Goal: Task Accomplishment & Management: Use online tool/utility

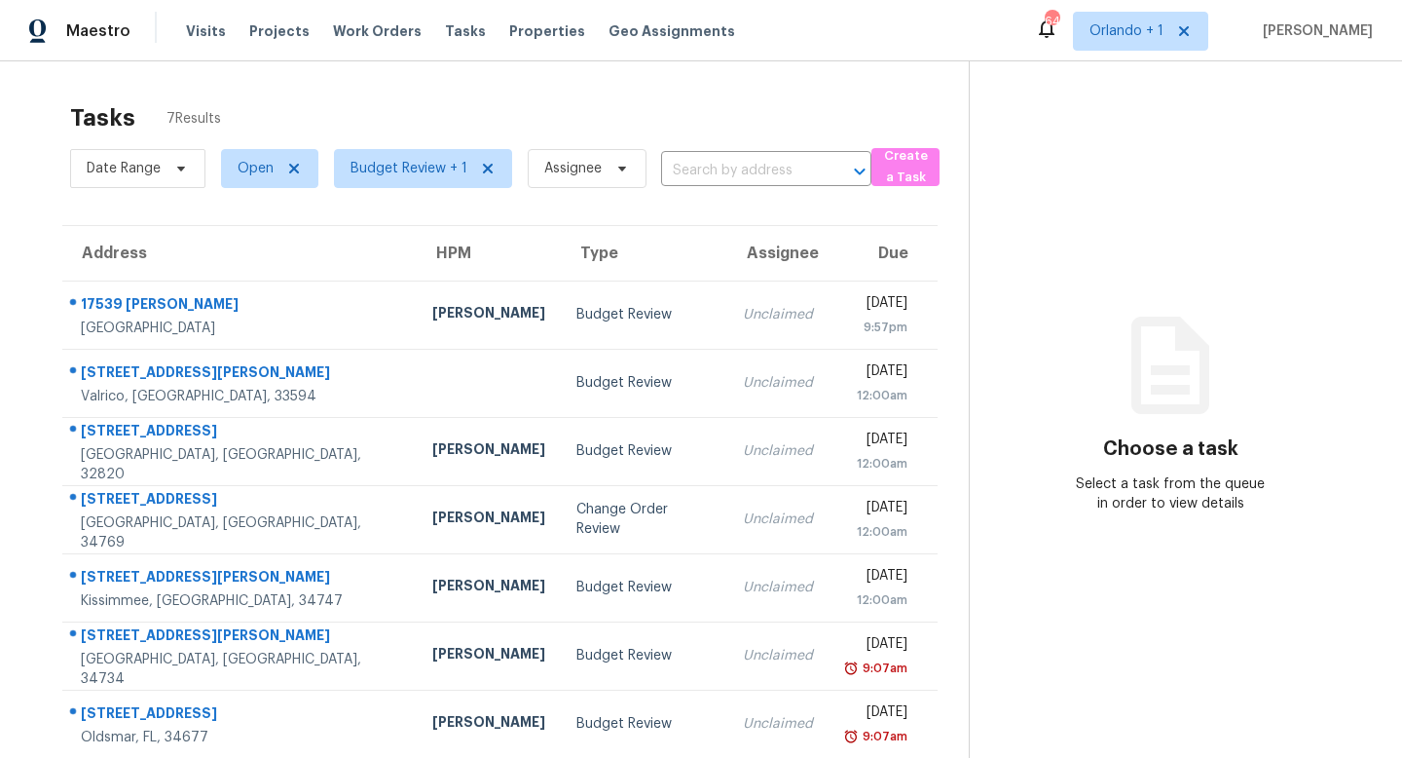
scroll to position [61, 0]
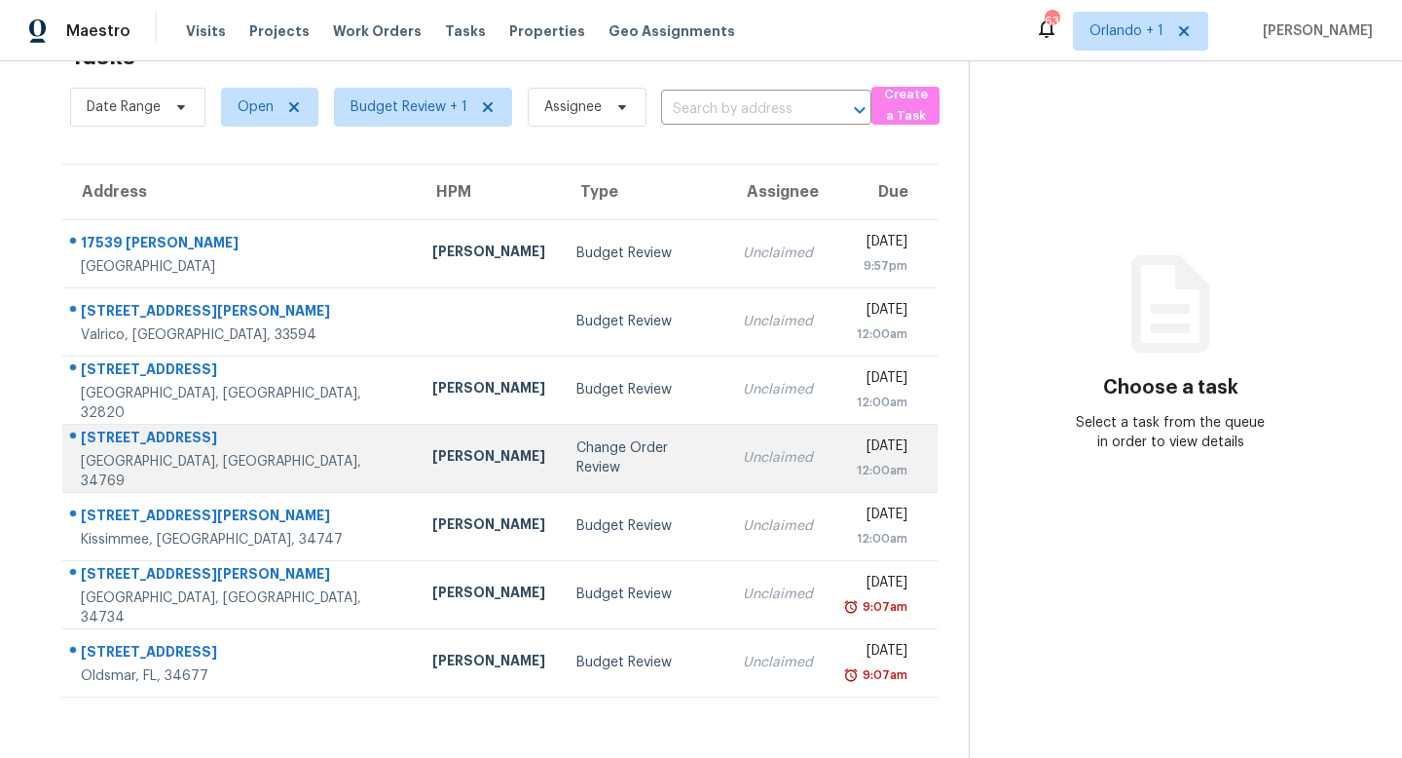
click at [577, 458] on div "Change Order Review" at bounding box center [644, 457] width 135 height 39
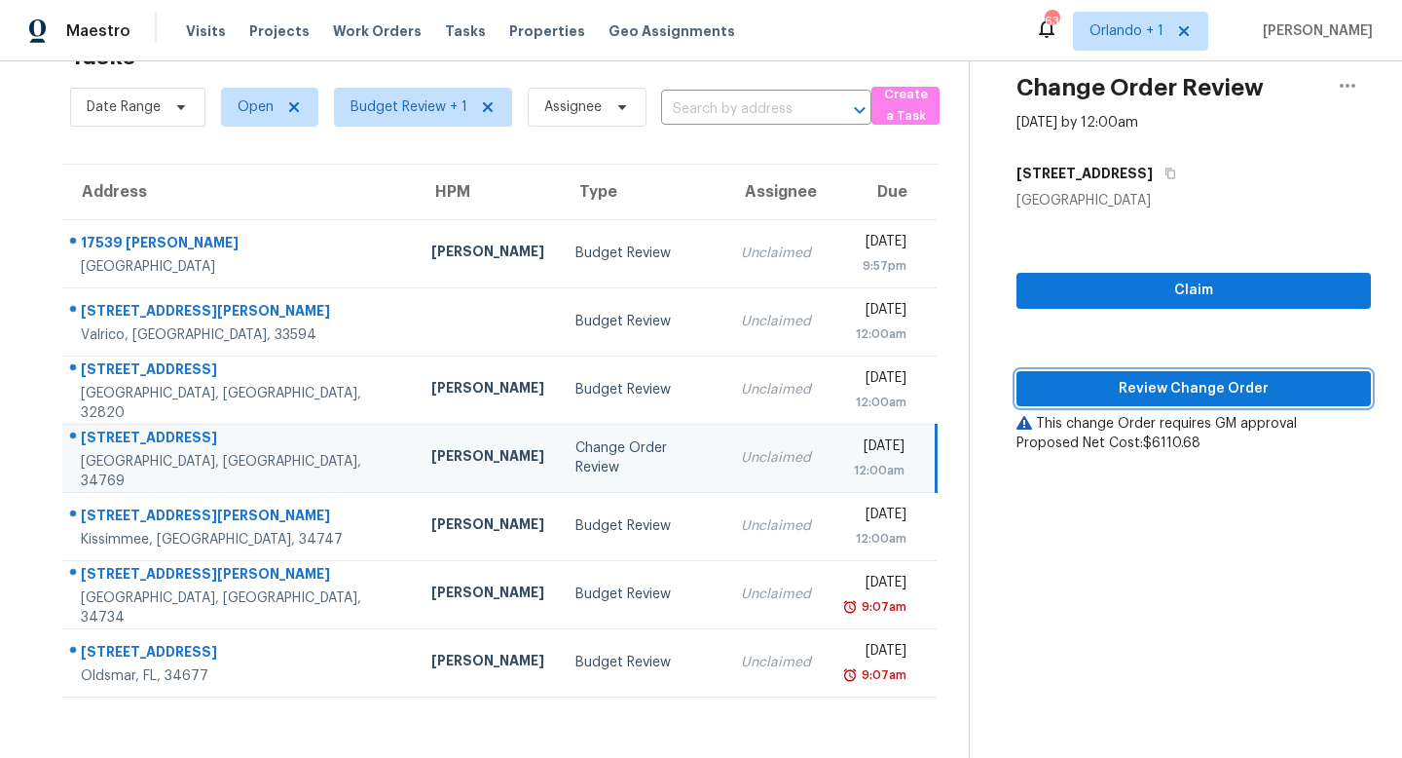
click at [1209, 386] on span "Review Change Order" at bounding box center [1193, 389] width 323 height 24
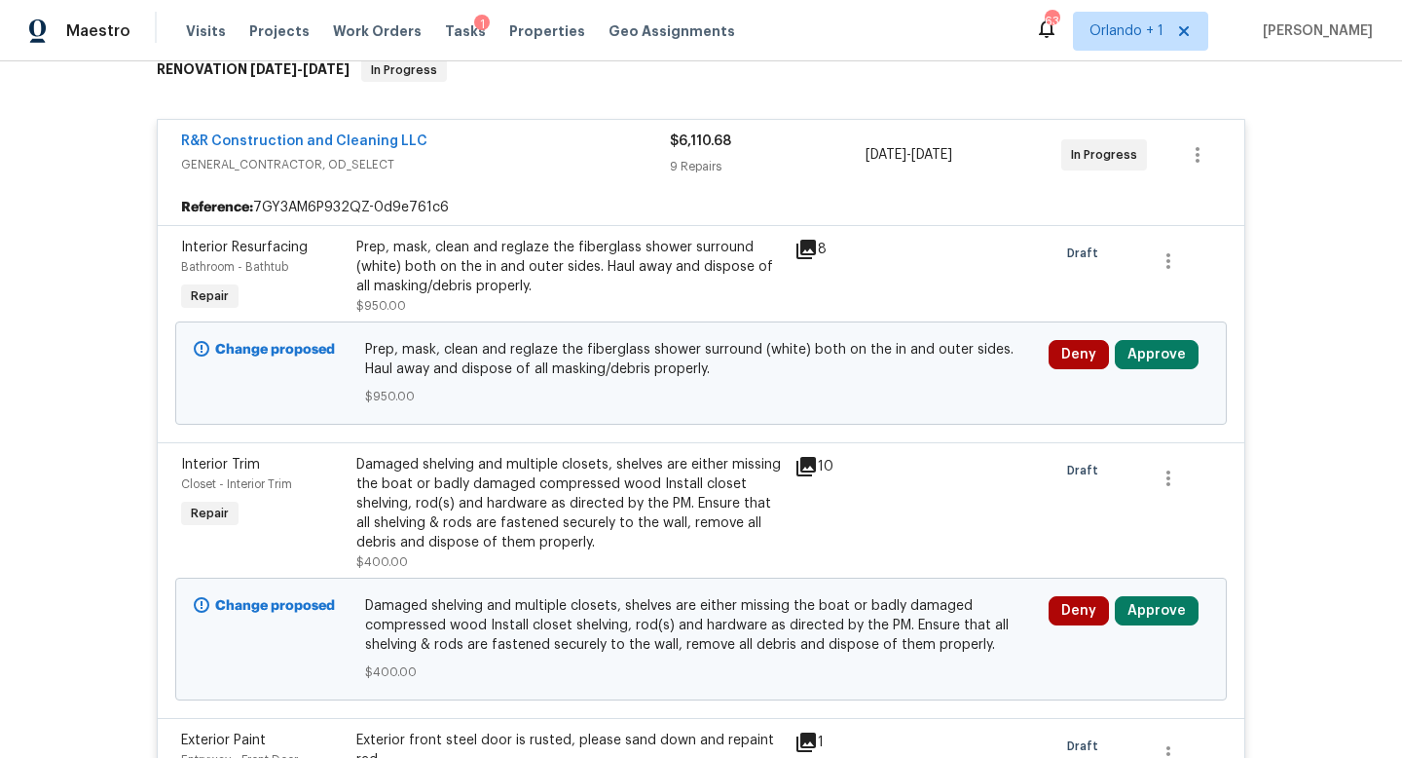
scroll to position [429, 0]
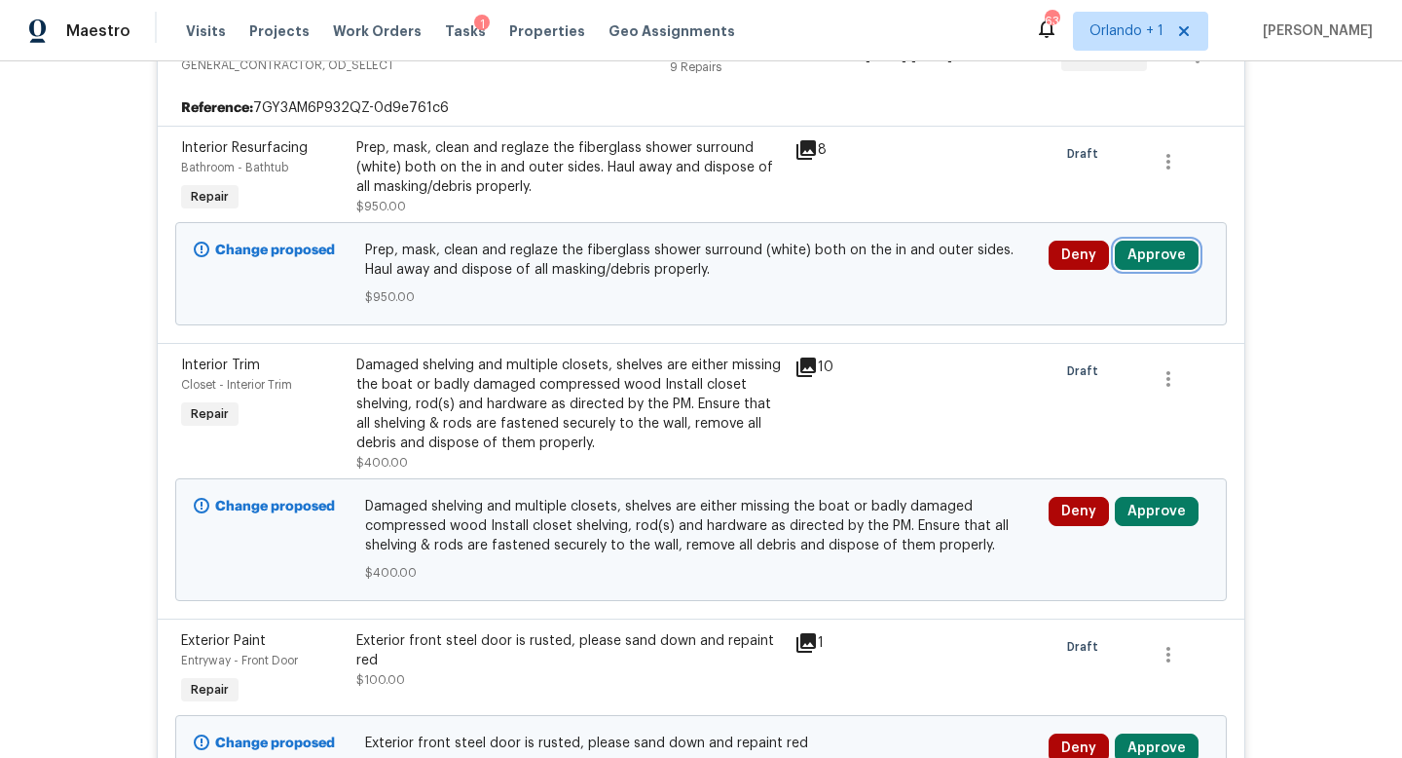
click at [1158, 259] on button "Approve" at bounding box center [1157, 255] width 84 height 29
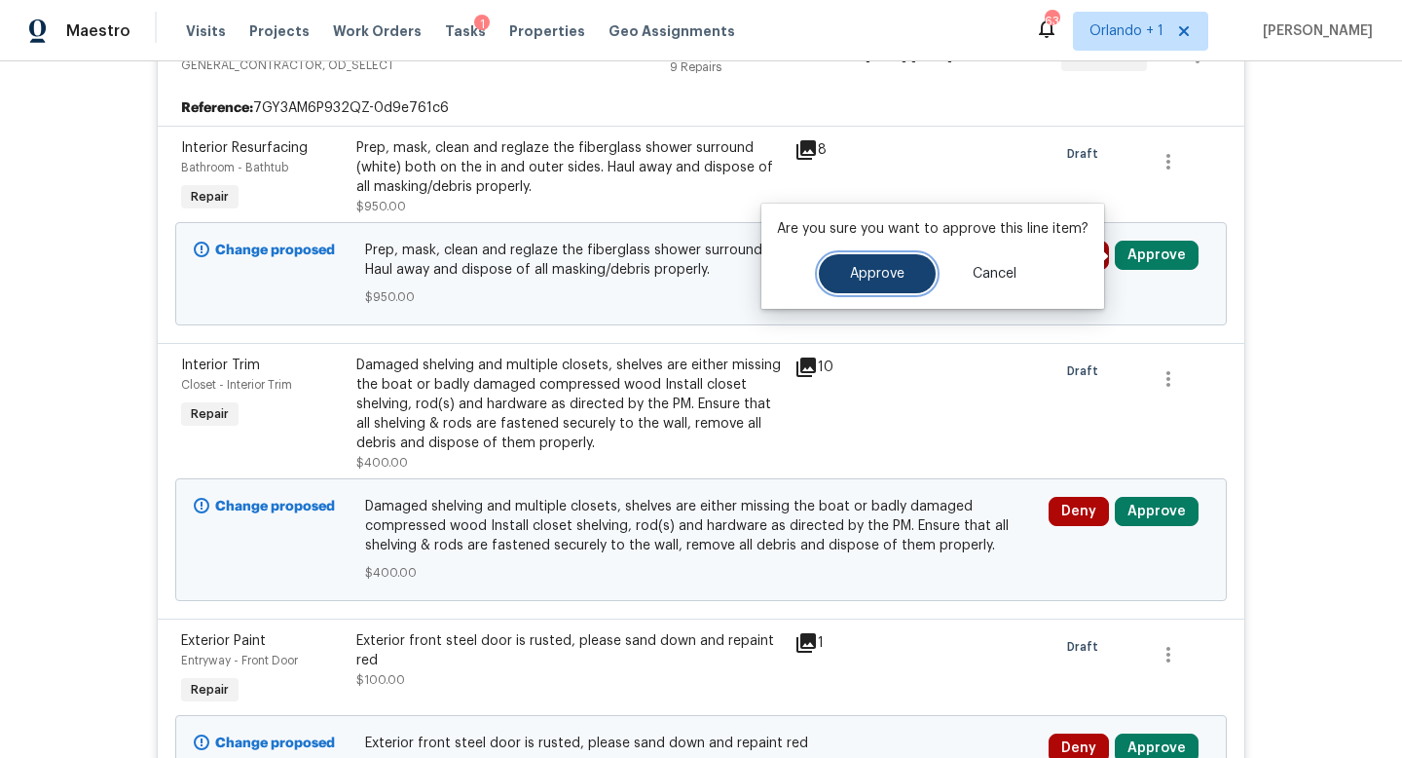
click at [884, 284] on button "Approve" at bounding box center [877, 273] width 117 height 39
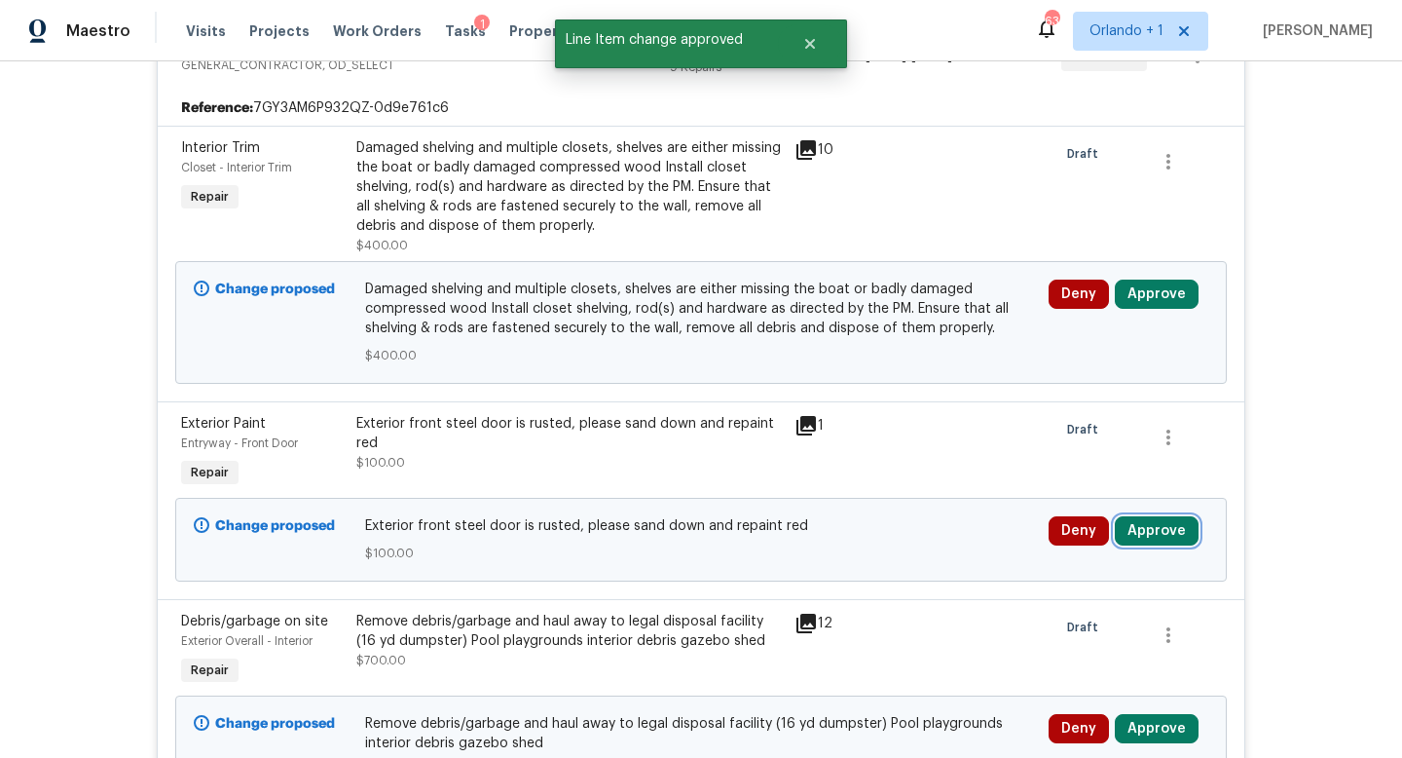
click at [1144, 531] on button "Approve" at bounding box center [1157, 530] width 84 height 29
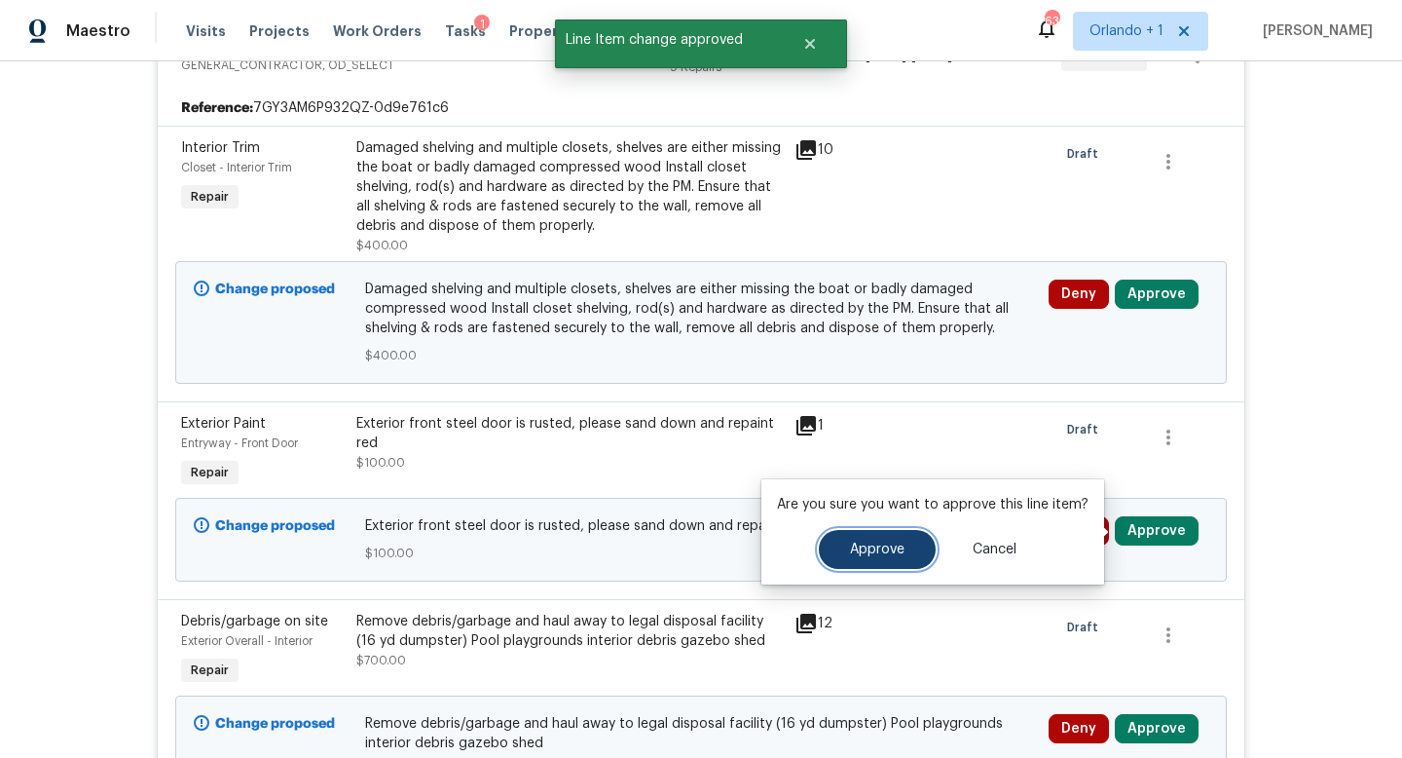
click at [897, 549] on span "Approve" at bounding box center [877, 549] width 55 height 15
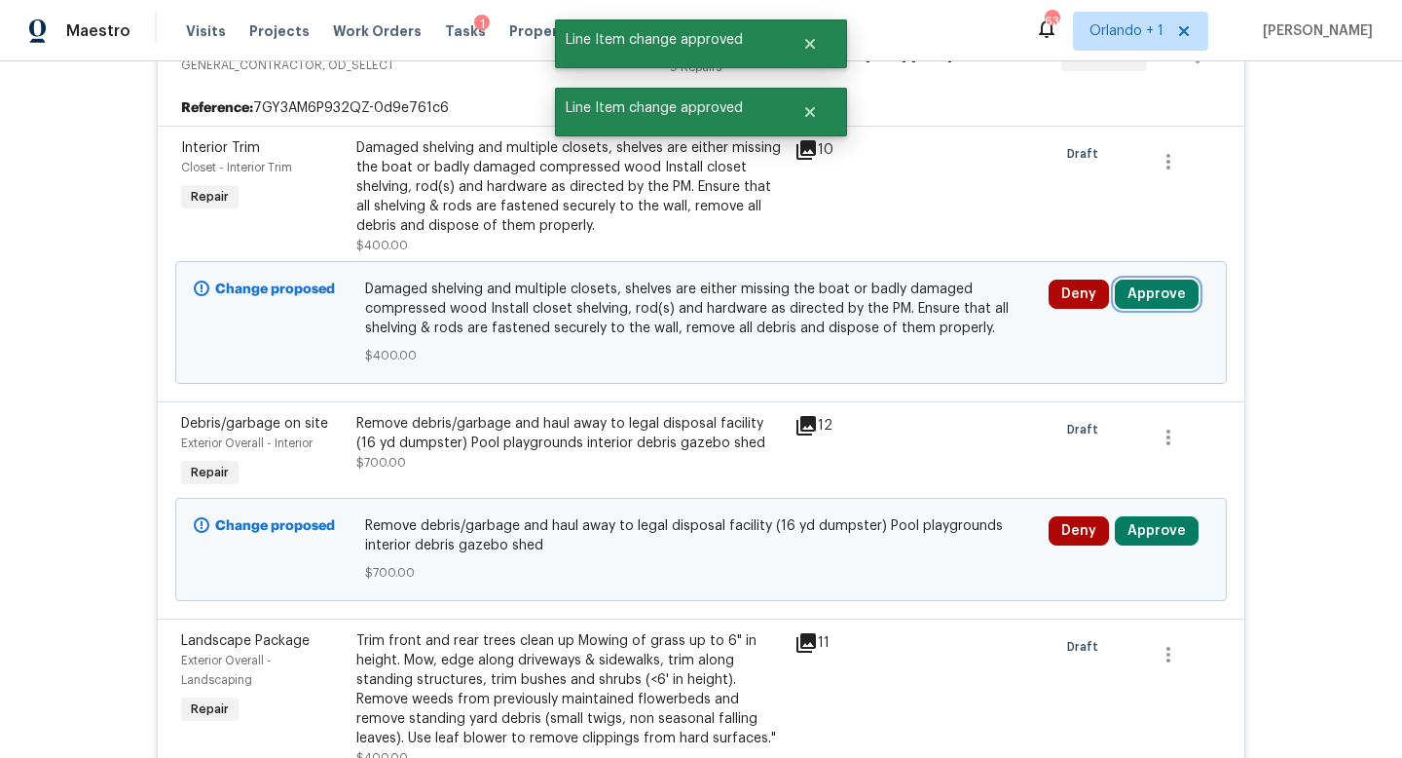
click at [1144, 291] on button "Approve" at bounding box center [1157, 293] width 84 height 29
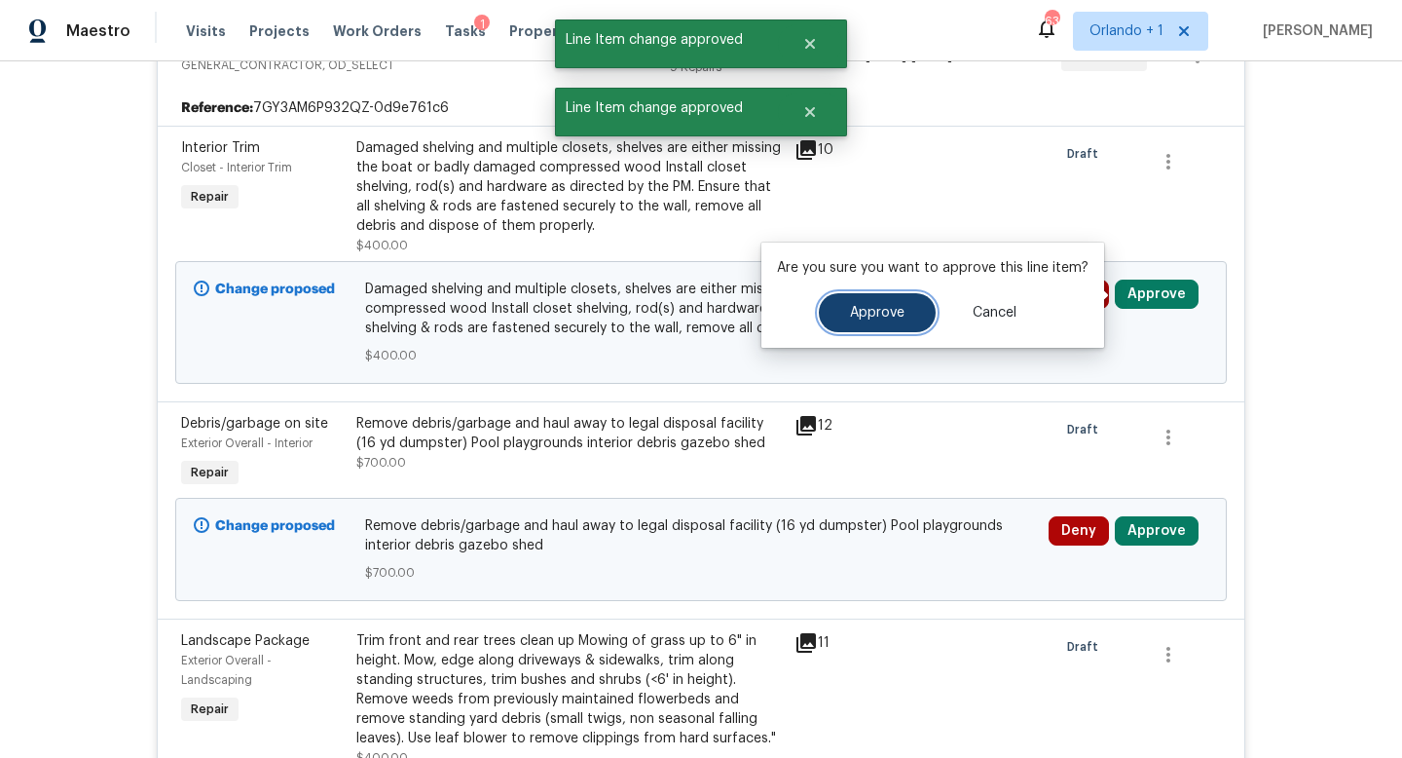
click at [875, 303] on button "Approve" at bounding box center [877, 312] width 117 height 39
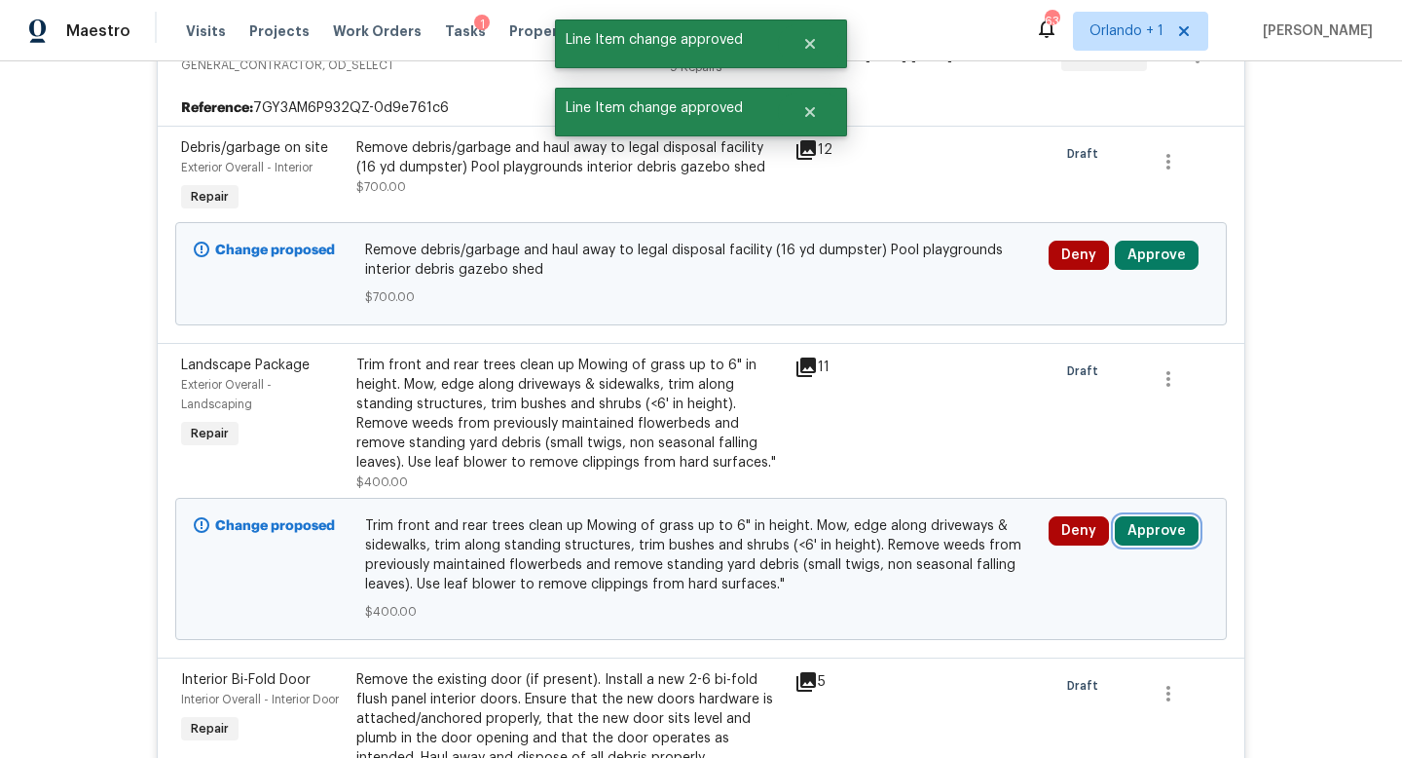
click at [1140, 538] on button "Approve" at bounding box center [1157, 530] width 84 height 29
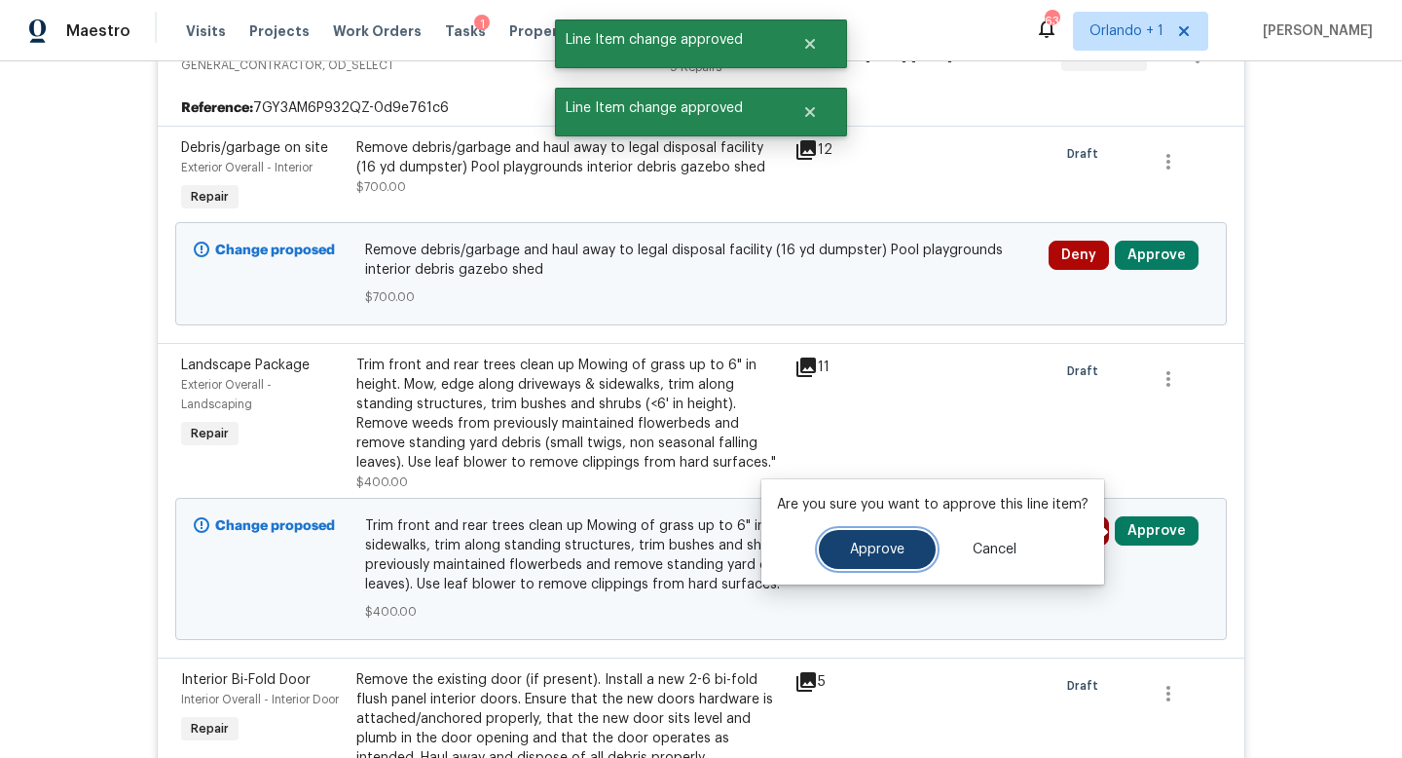
click at [883, 540] on button "Approve" at bounding box center [877, 549] width 117 height 39
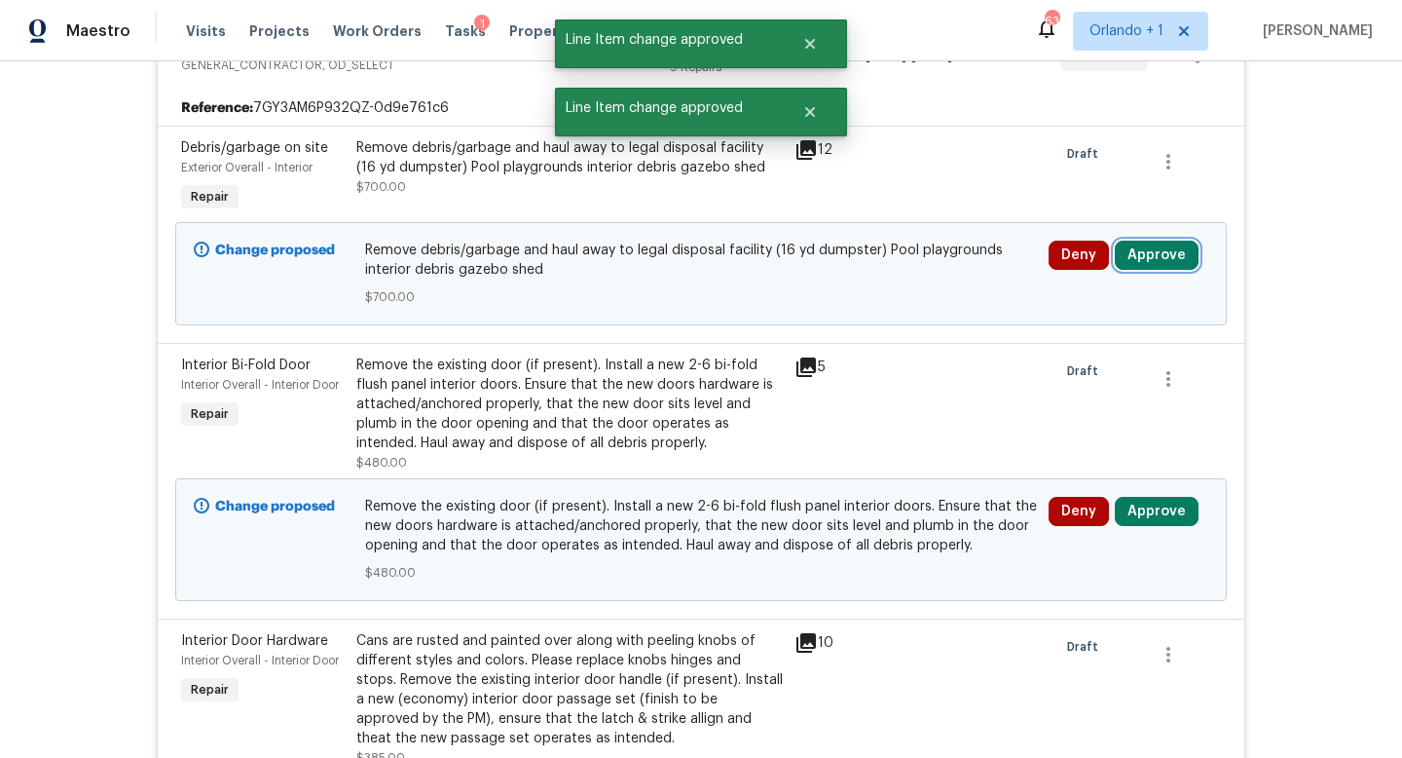
click at [1151, 250] on button "Approve" at bounding box center [1157, 255] width 84 height 29
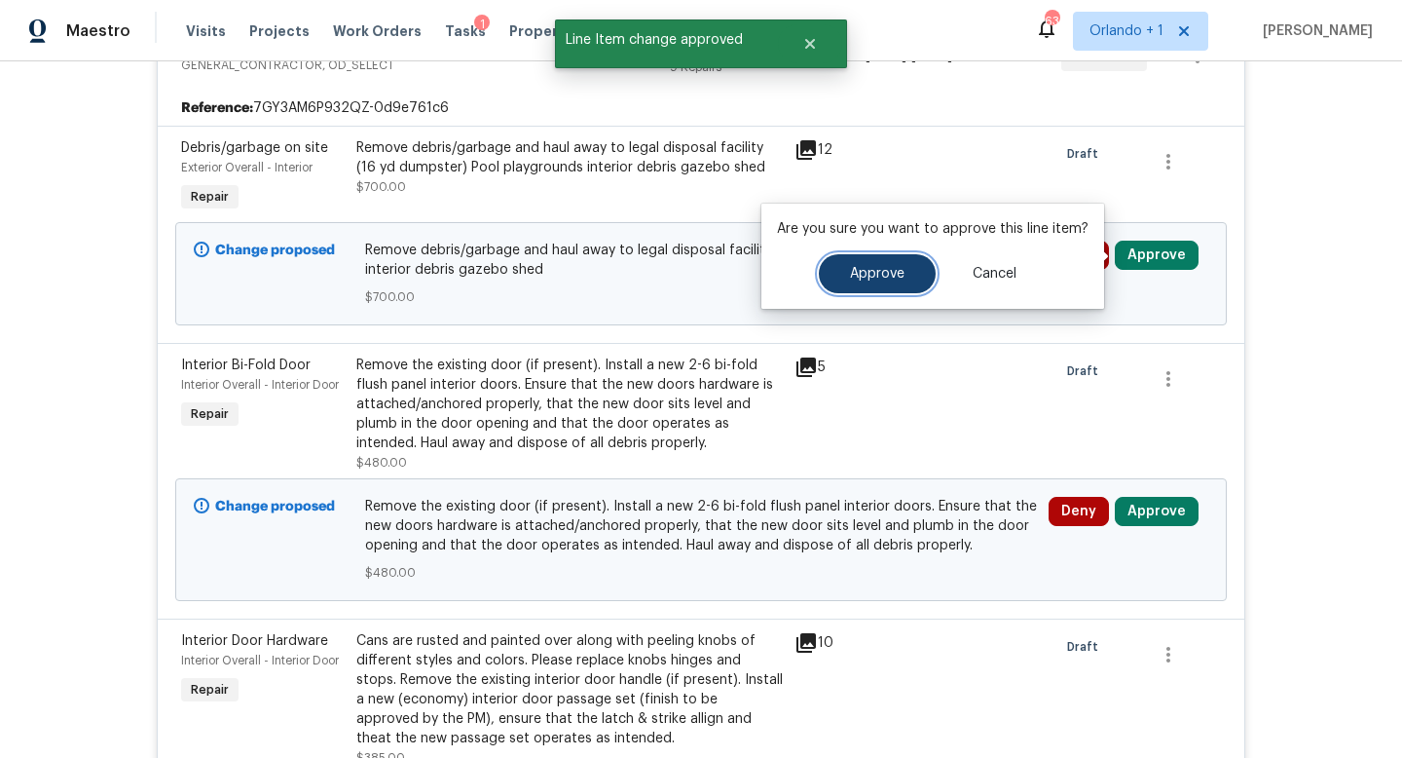
click at [863, 268] on span "Approve" at bounding box center [877, 274] width 55 height 15
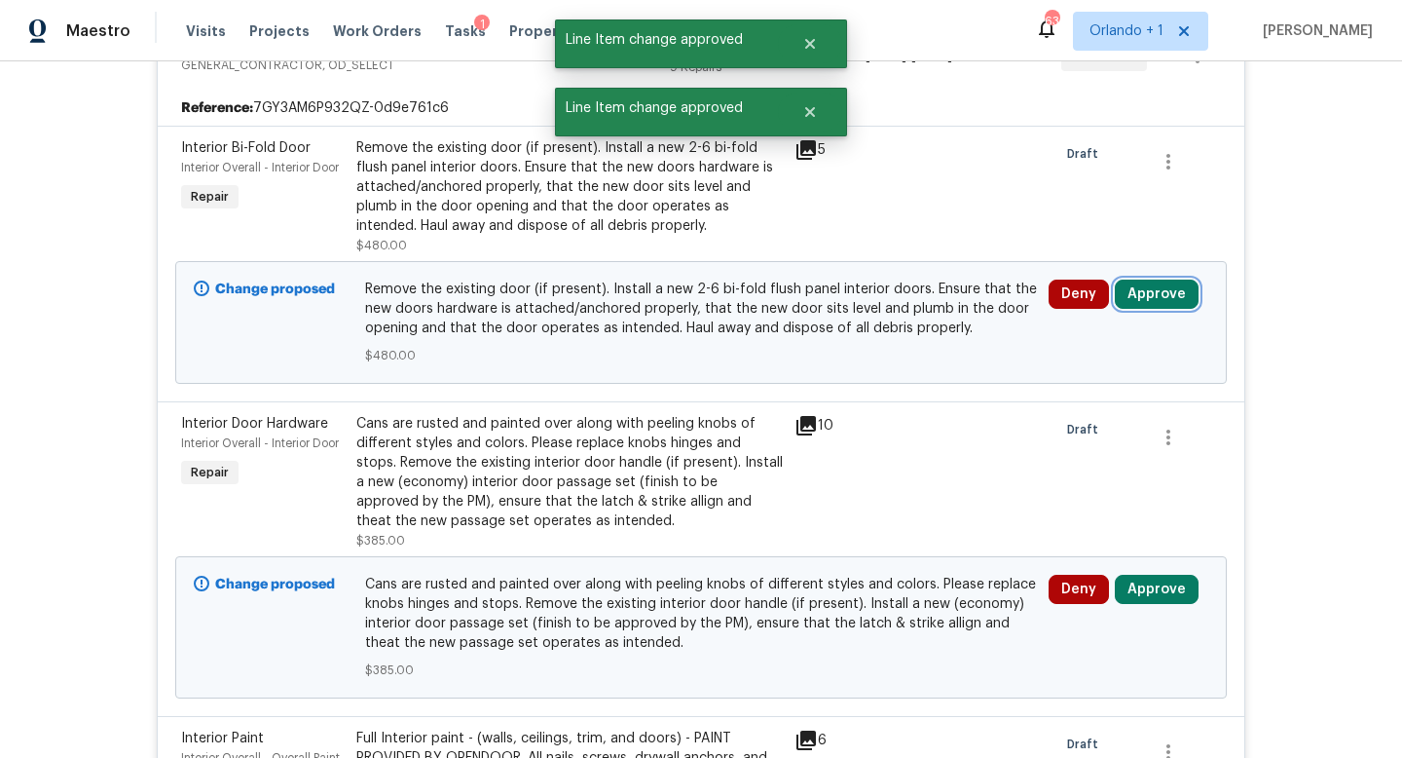
click at [1155, 302] on button "Approve" at bounding box center [1157, 293] width 84 height 29
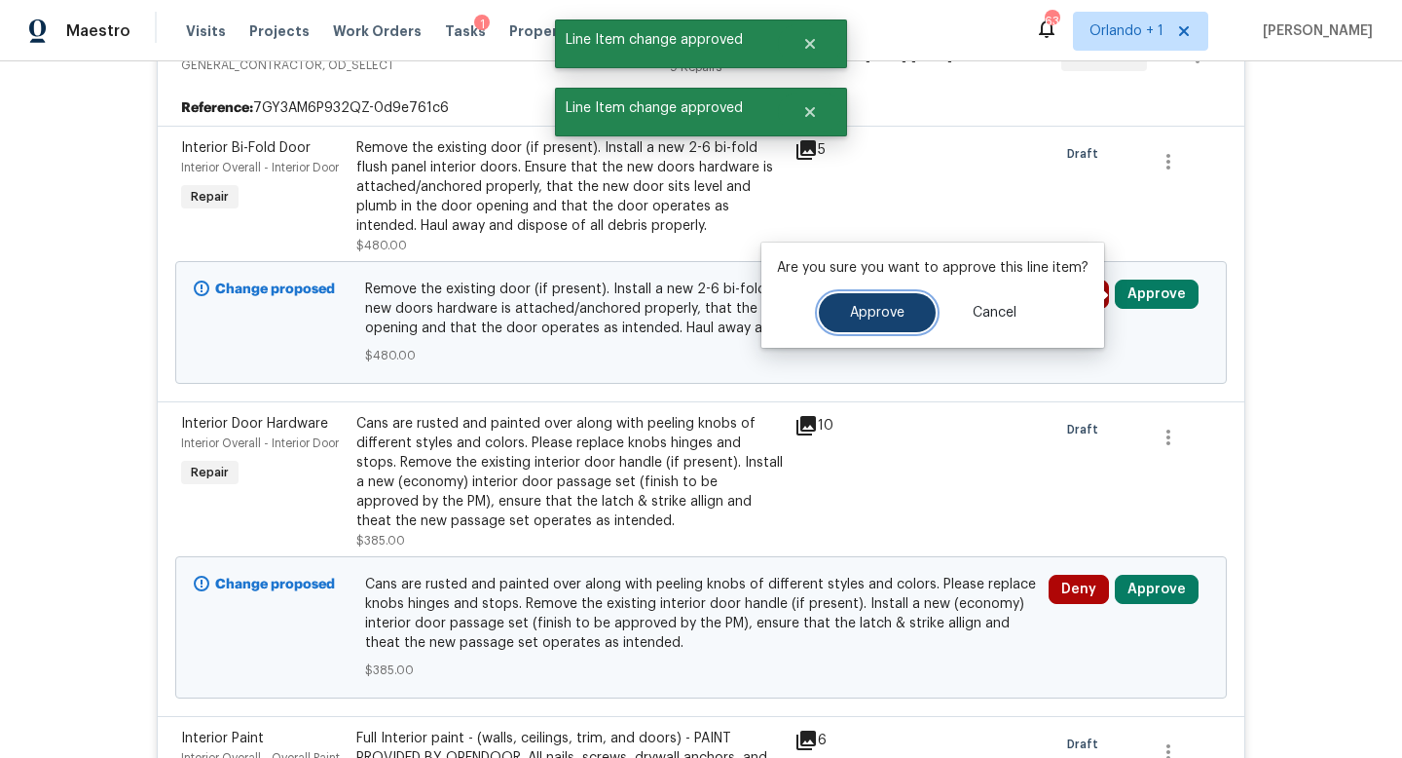
click at [874, 321] on button "Approve" at bounding box center [877, 312] width 117 height 39
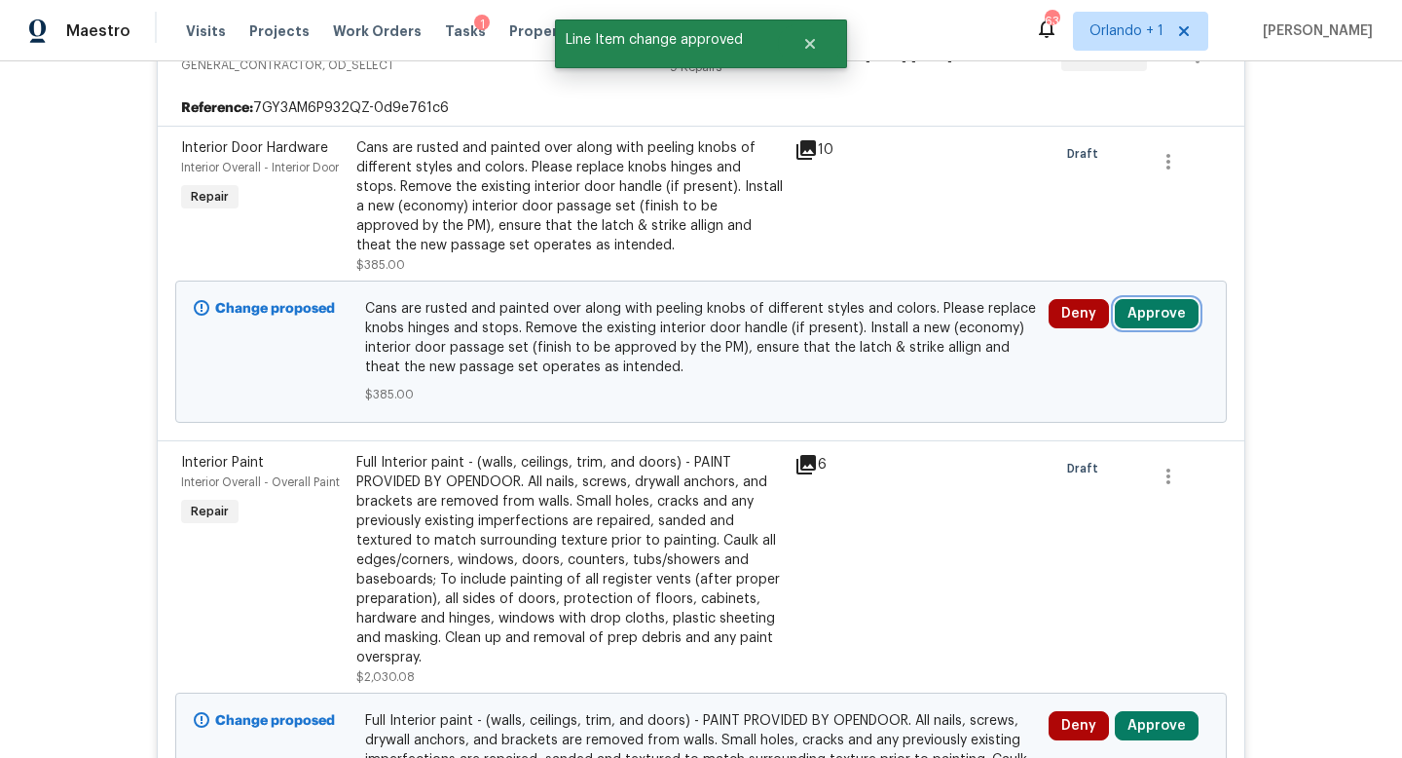
click at [1145, 309] on button "Approve" at bounding box center [1157, 313] width 84 height 29
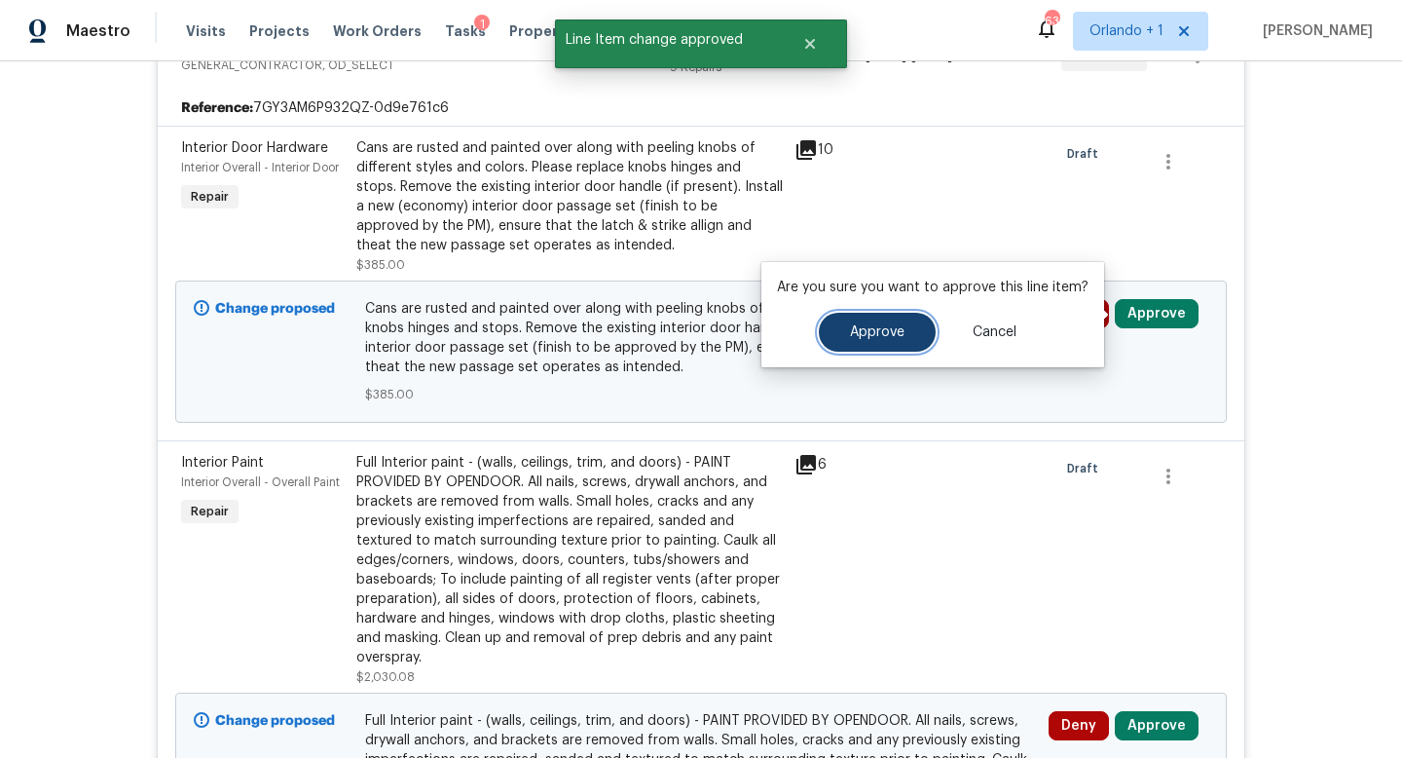
click at [872, 334] on span "Approve" at bounding box center [877, 332] width 55 height 15
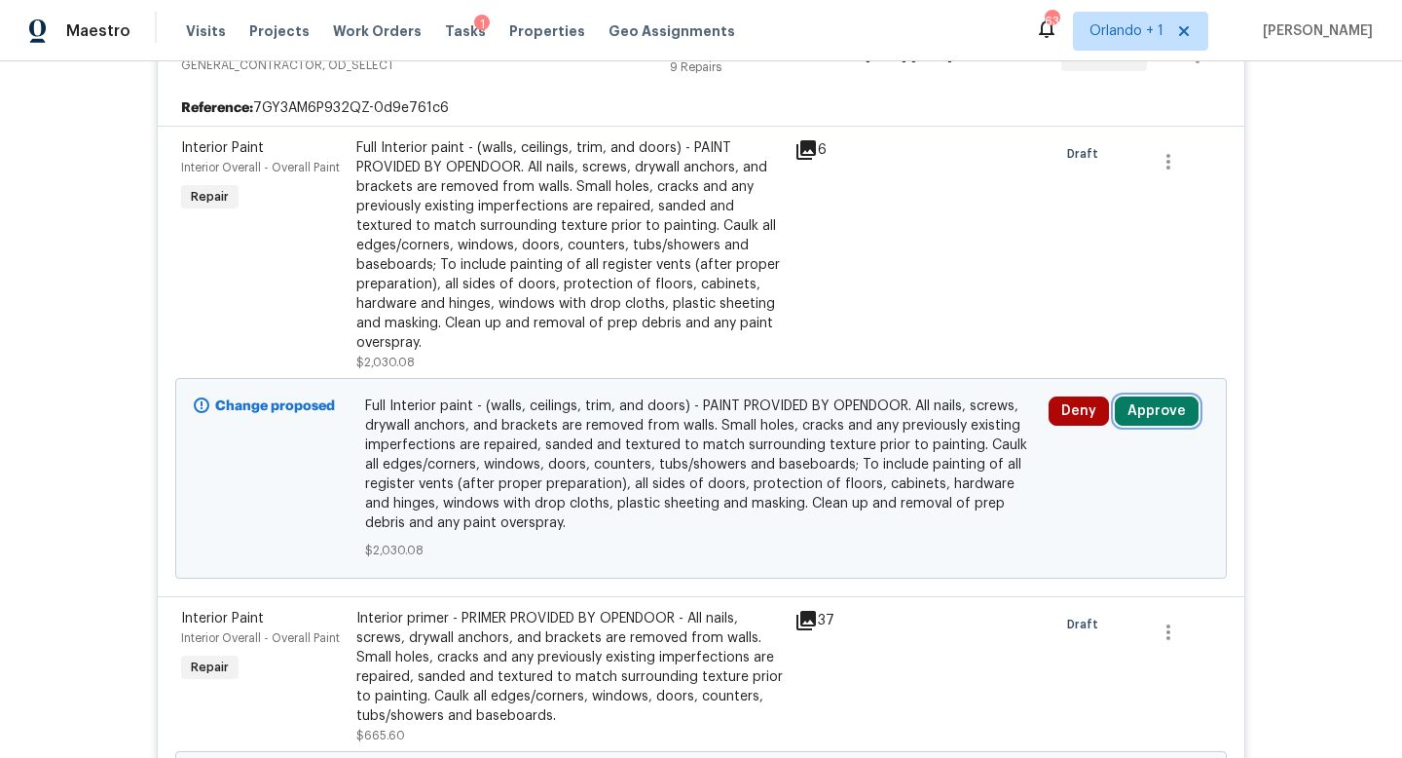
click at [1158, 422] on button "Approve" at bounding box center [1157, 410] width 84 height 29
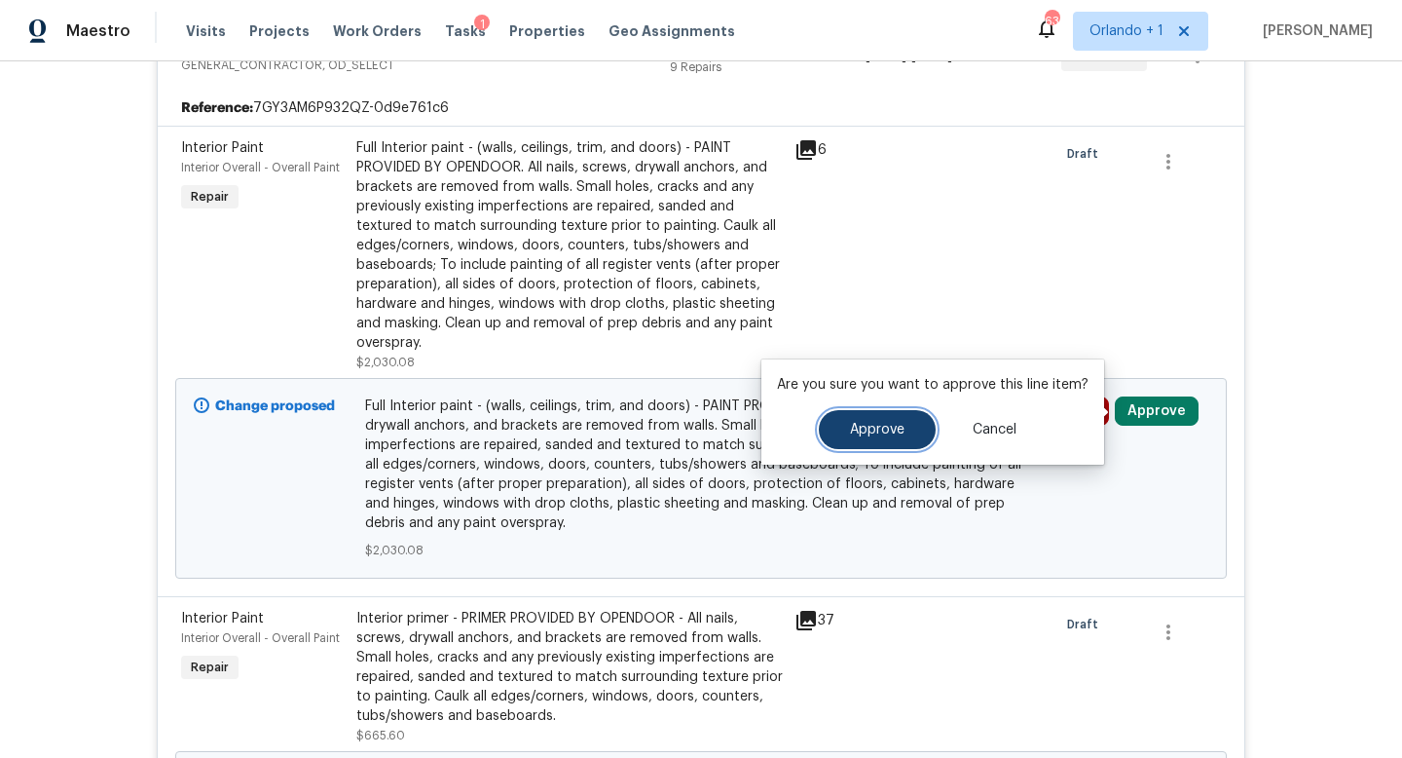
click at [880, 423] on span "Approve" at bounding box center [877, 430] width 55 height 15
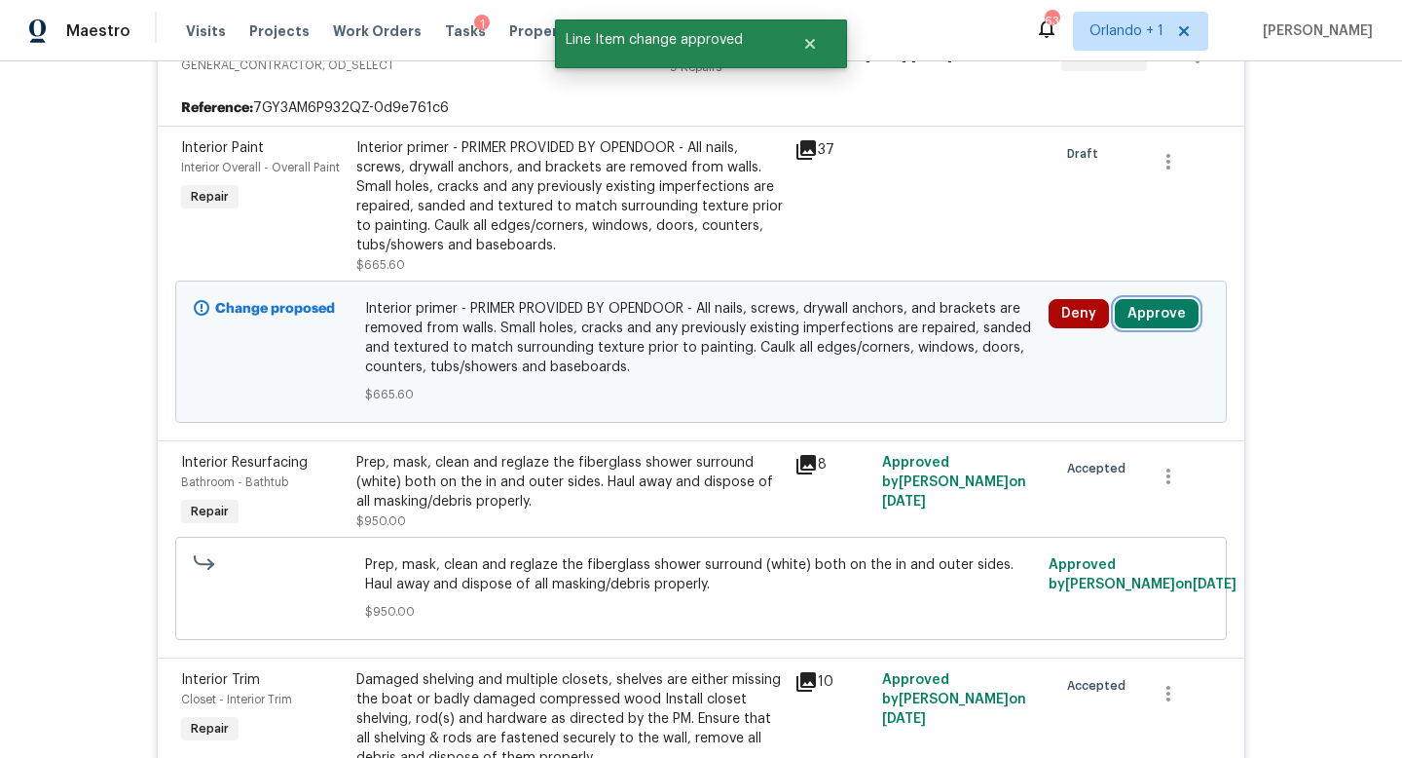
click at [1155, 316] on button "Approve" at bounding box center [1157, 313] width 84 height 29
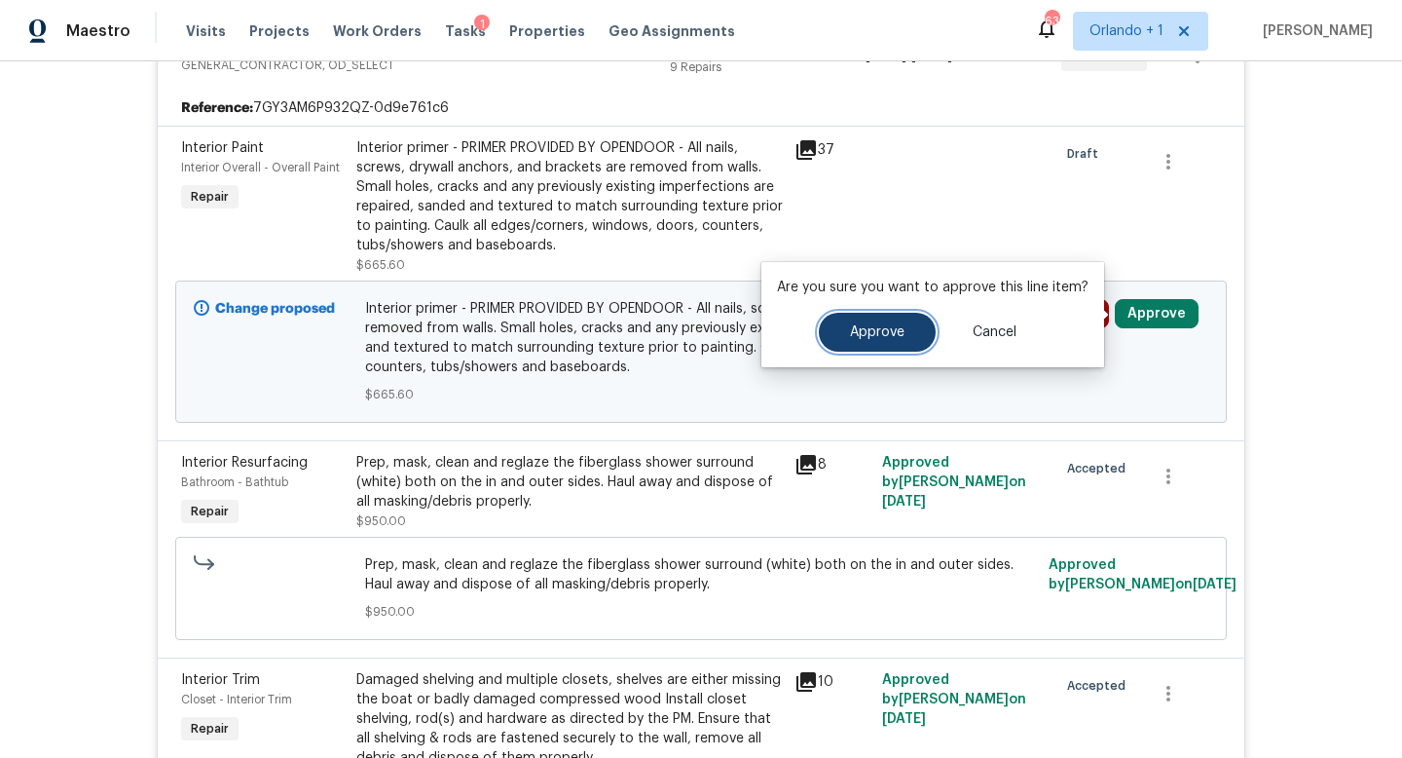
click at [864, 329] on span "Approve" at bounding box center [877, 332] width 55 height 15
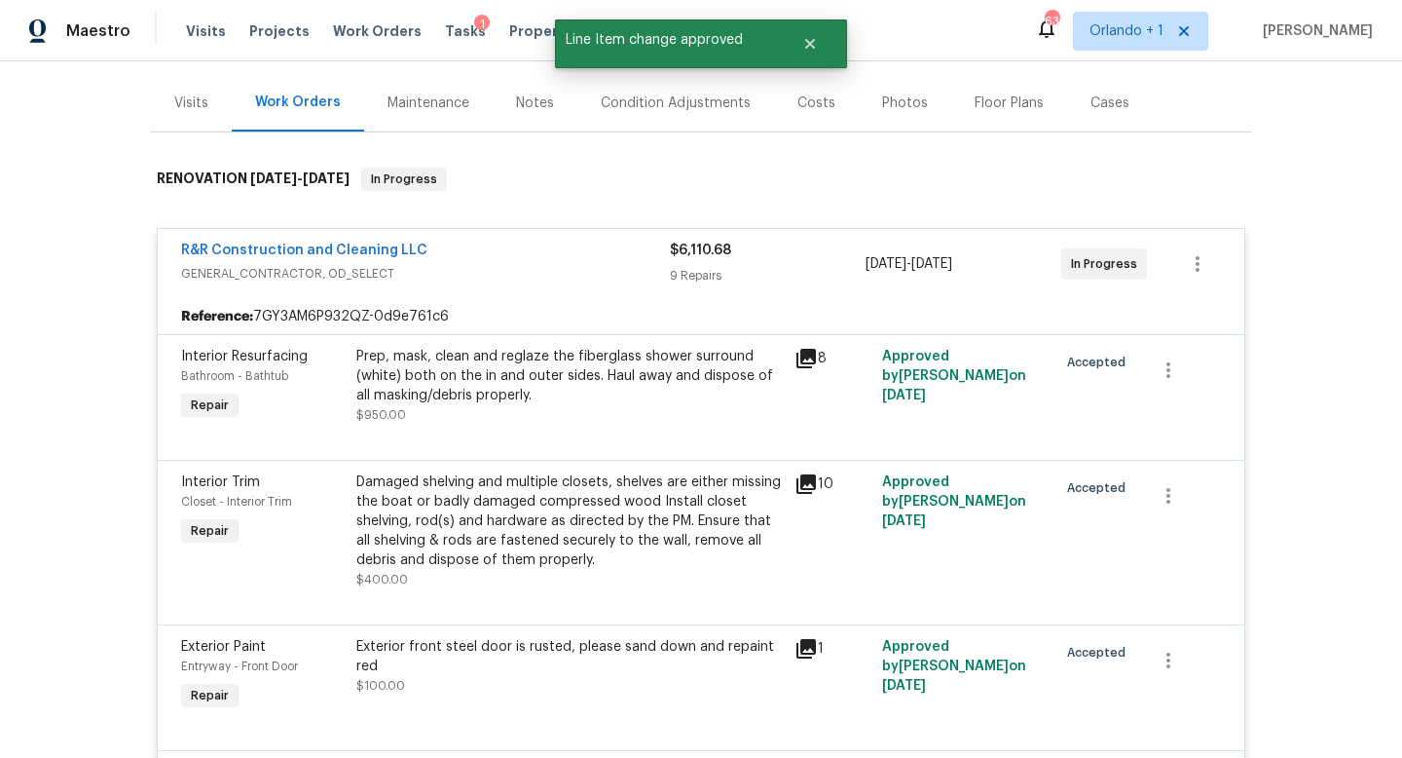
scroll to position [0, 0]
